Goal: Find specific page/section: Find specific page/section

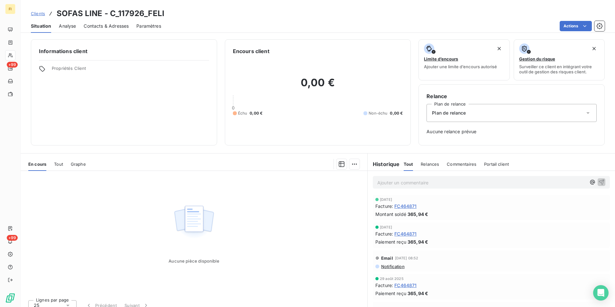
click at [40, 14] on span "Clients" at bounding box center [38, 13] width 14 height 5
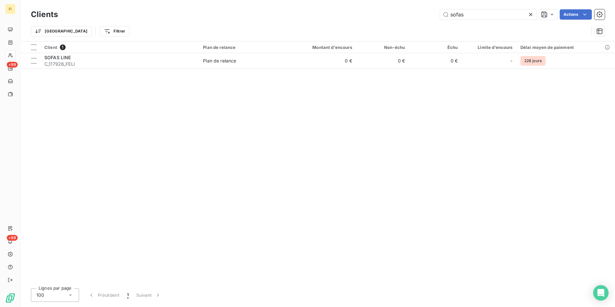
drag, startPoint x: 475, startPoint y: 19, endPoint x: 399, endPoint y: 17, distance: 76.0
click at [398, 16] on div "sofas Actions" at bounding box center [335, 14] width 539 height 10
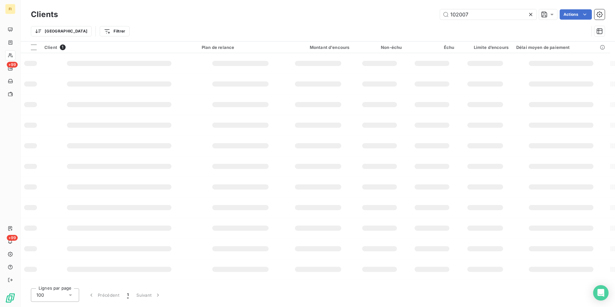
type input "102007"
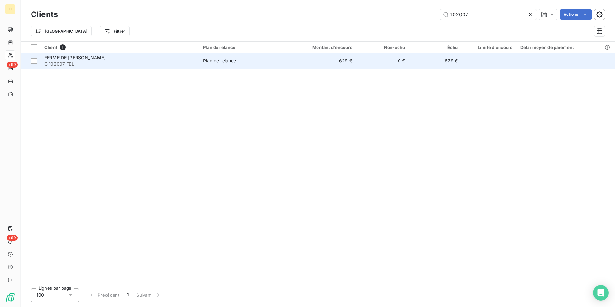
click at [328, 62] on td "629 €" at bounding box center [320, 60] width 71 height 15
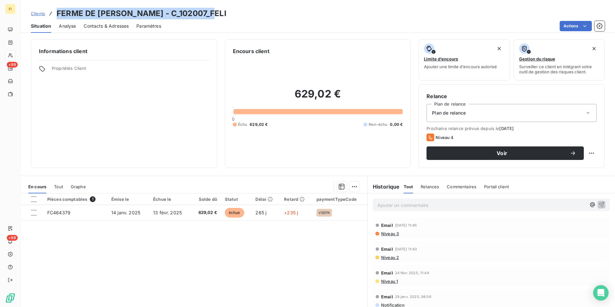
drag, startPoint x: 216, startPoint y: 15, endPoint x: 56, endPoint y: 15, distance: 159.6
click at [56, 15] on div "Clients FERME DE [PERSON_NAME] - C_102007_FELI" at bounding box center [318, 14] width 595 height 12
copy h3 "FERME DE [PERSON_NAME] - C_102007_FELI"
